Goal: Information Seeking & Learning: Learn about a topic

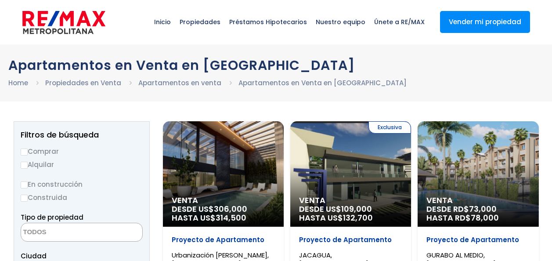
select select
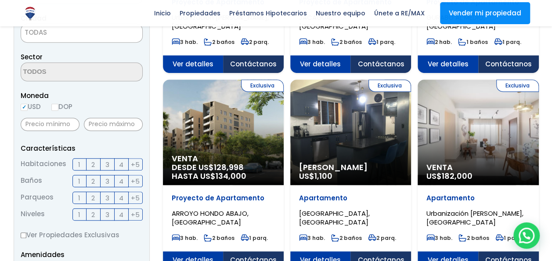
scroll to position [237, 0]
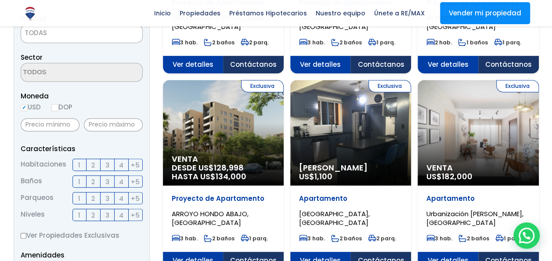
click at [65, 111] on label "DOP" at bounding box center [61, 106] width 21 height 11
click at [0, 0] on input "DOP" at bounding box center [0, 0] width 0 height 0
click at [61, 104] on label "DOP" at bounding box center [61, 106] width 21 height 11
click at [0, 0] on input "DOP" at bounding box center [0, 0] width 0 height 0
click at [58, 106] on input "DOP" at bounding box center [54, 107] width 7 height 7
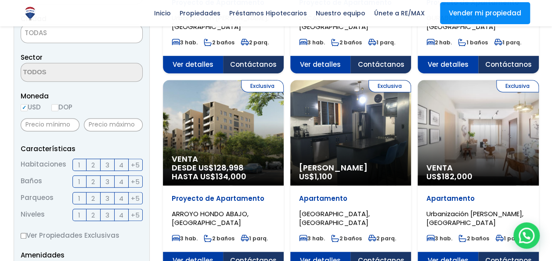
radio input "true"
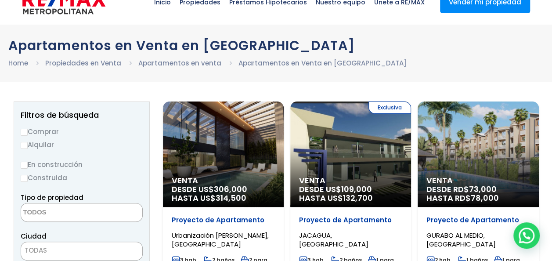
scroll to position [11, 0]
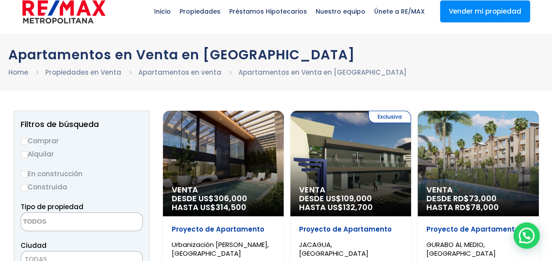
click at [23, 140] on input "Comprar" at bounding box center [24, 141] width 7 height 7
radio input "true"
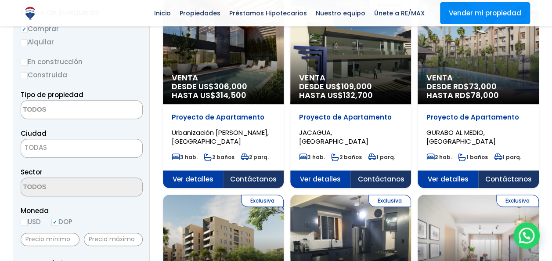
scroll to position [129, 0]
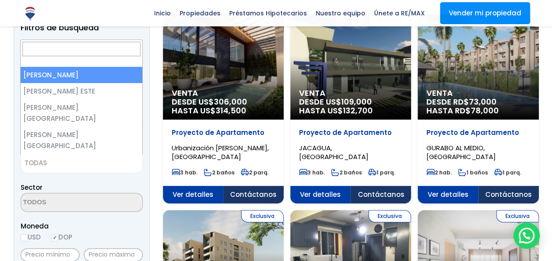
select select "150"
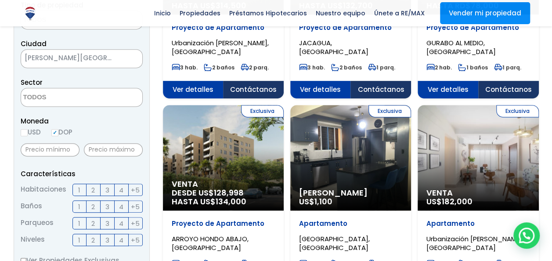
scroll to position [213, 0]
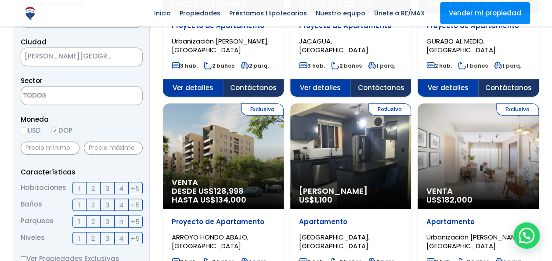
select select
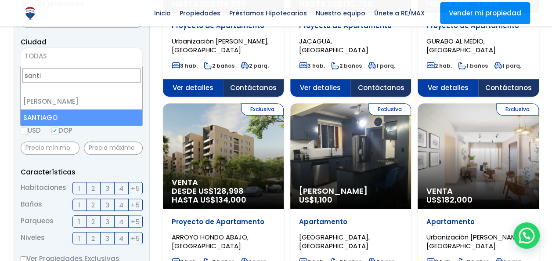
type input "santi"
select select "120"
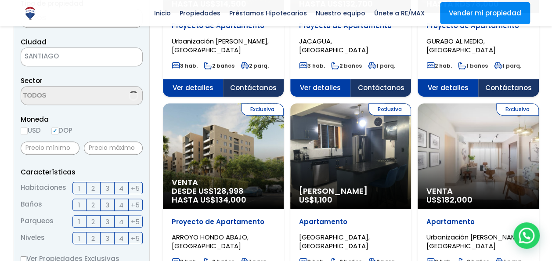
scroll to position [208, 0]
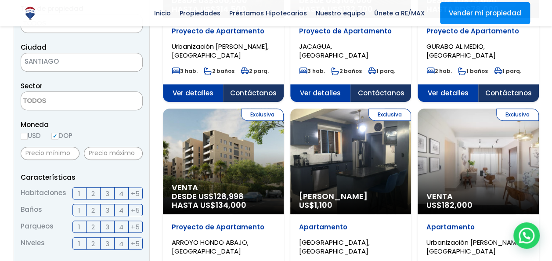
click at [106, 195] on span "3" at bounding box center [107, 193] width 4 height 11
click at [0, 0] on input "3" at bounding box center [0, 0] width 0 height 0
click at [97, 212] on label "2" at bounding box center [93, 210] width 14 height 12
click at [0, 0] on input "2" at bounding box center [0, 0] width 0 height 0
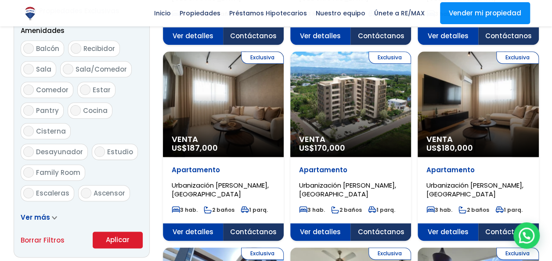
scroll to position [471, 0]
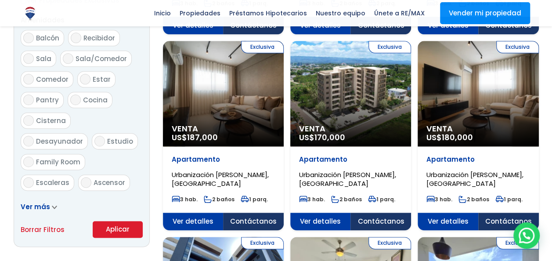
click at [110, 233] on button "Aplicar" at bounding box center [118, 229] width 50 height 17
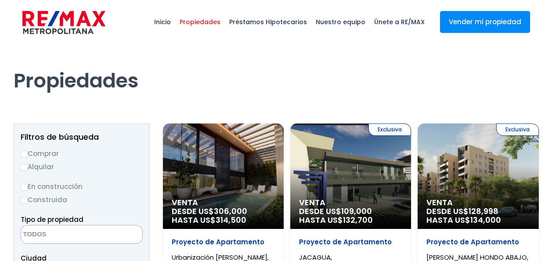
select select
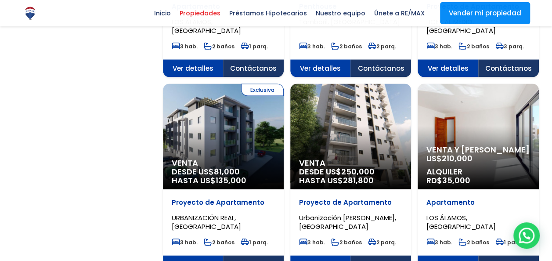
scroll to position [815, 0]
